Goal: Book appointment/travel/reservation

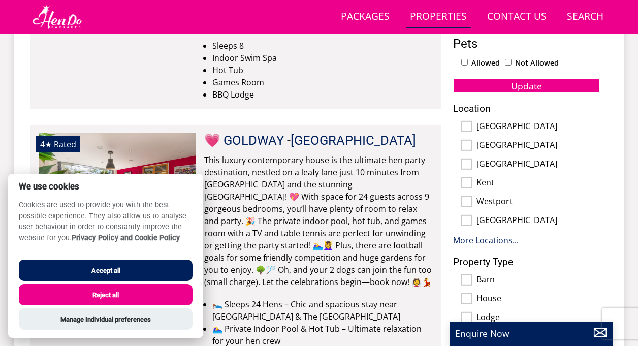
scroll to position [606, 0]
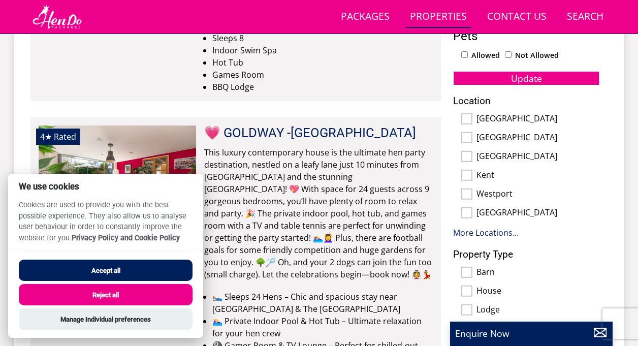
click at [102, 270] on button "Accept all" at bounding box center [106, 270] width 174 height 21
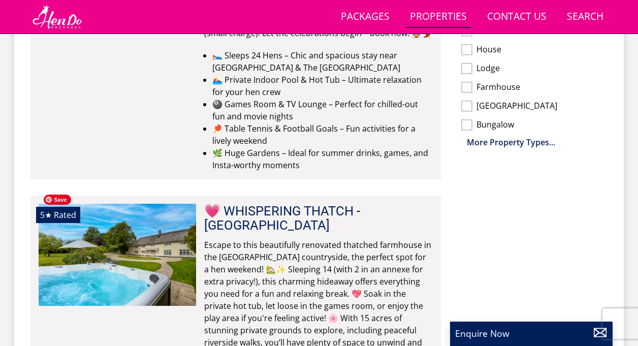
scroll to position [857, 0]
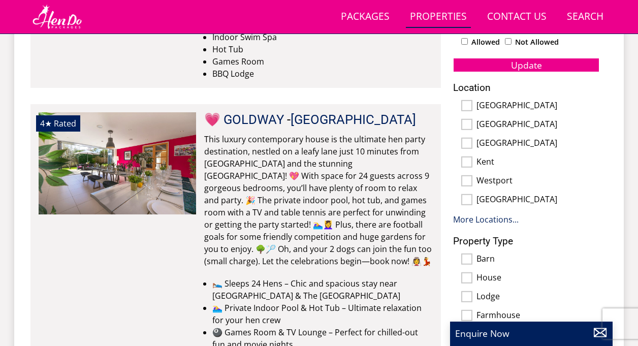
scroll to position [620, 0]
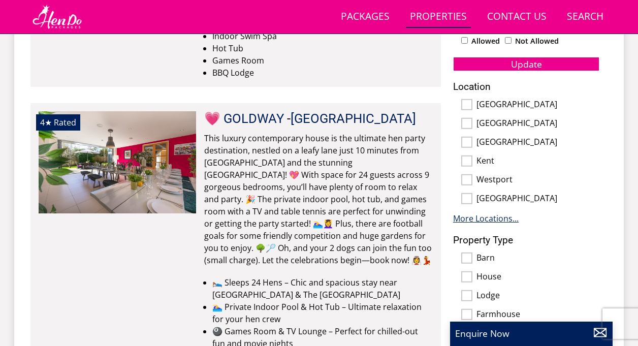
click at [480, 215] on link "More Locations..." at bounding box center [486, 218] width 66 height 11
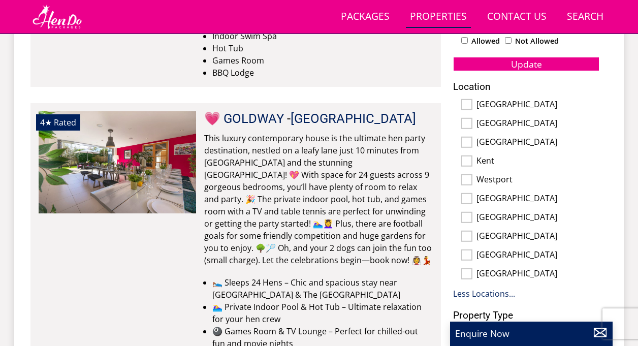
click at [468, 156] on input "Kent" at bounding box center [466, 160] width 11 height 11
checkbox input "true"
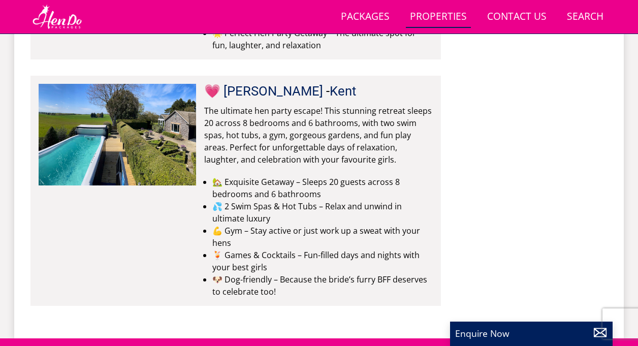
scroll to position [914, 0]
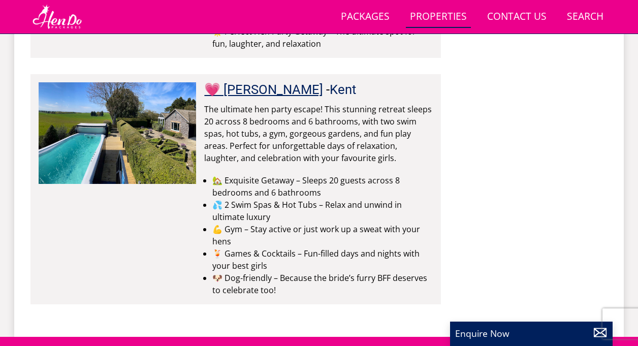
click at [229, 82] on link "💗 [PERSON_NAME]" at bounding box center [263, 89] width 119 height 15
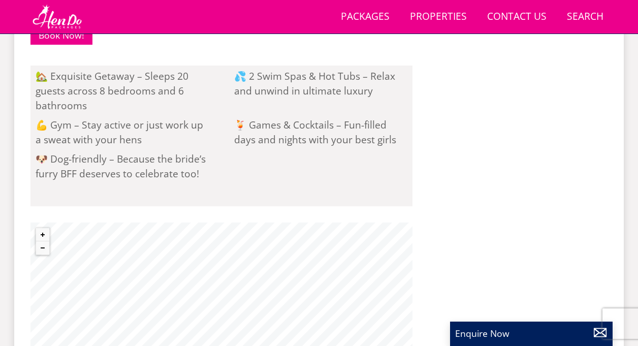
scroll to position [793, 0]
